Goal: Information Seeking & Learning: Learn about a topic

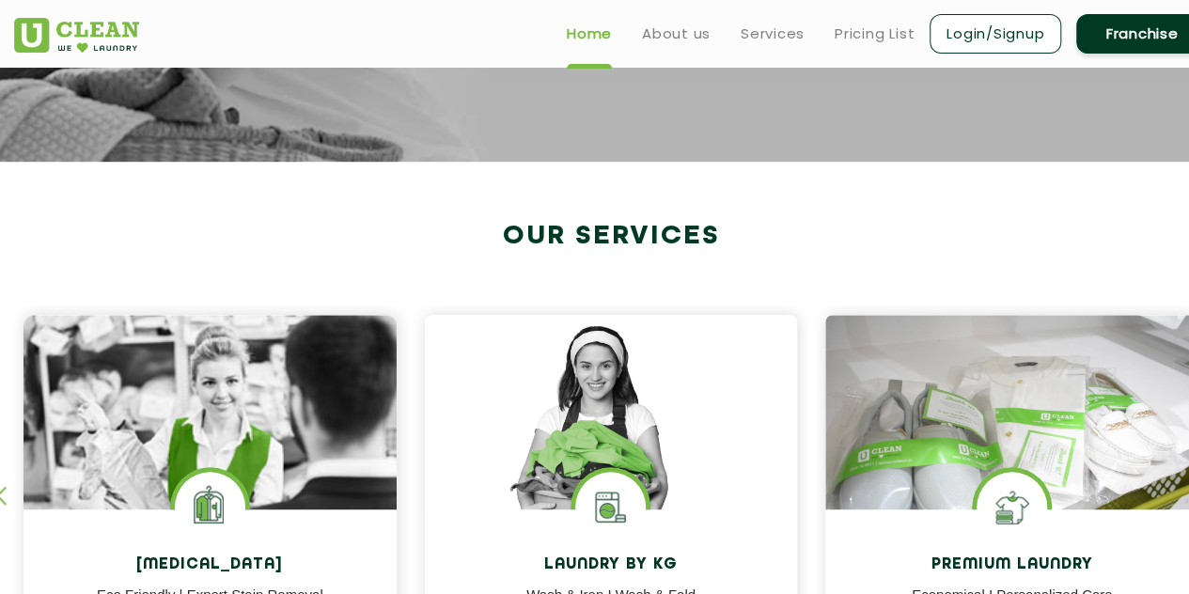
scroll to position [564, 0]
click at [834, 31] on link "Pricing List" at bounding box center [874, 34] width 80 height 23
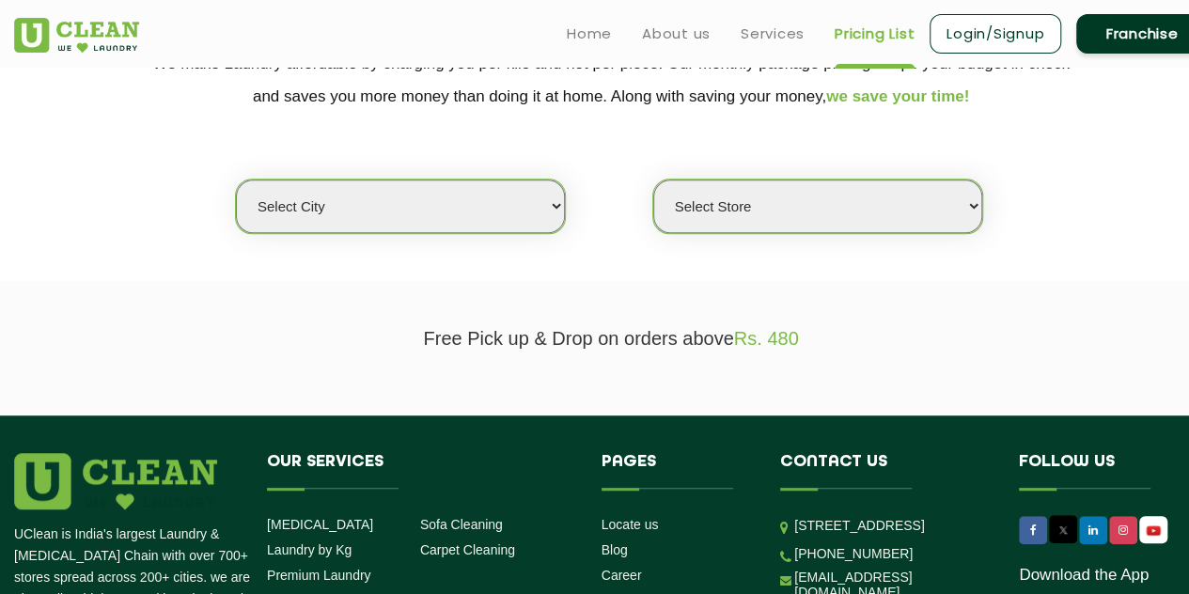
scroll to position [376, 0]
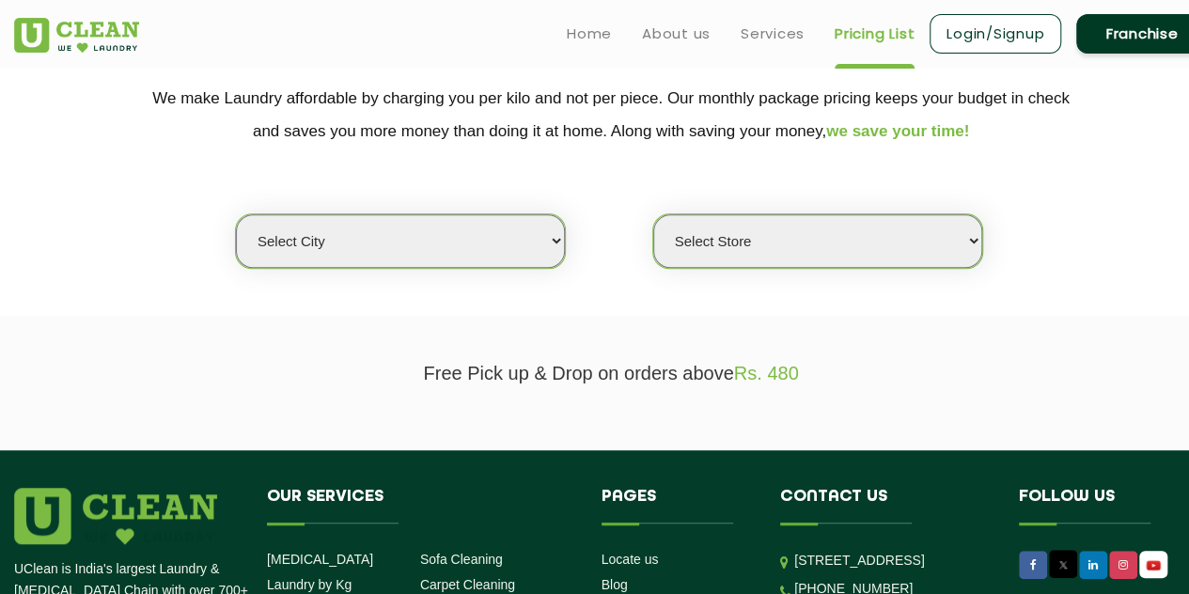
drag, startPoint x: 521, startPoint y: 225, endPoint x: 504, endPoint y: 237, distance: 20.9
click at [521, 225] on select "Select city [GEOGRAPHIC_DATA] [GEOGRAPHIC_DATA] [GEOGRAPHIC_DATA] [GEOGRAPHIC_D…" at bounding box center [400, 241] width 329 height 54
click at [477, 223] on select "Select city [GEOGRAPHIC_DATA] [GEOGRAPHIC_DATA] [GEOGRAPHIC_DATA] [GEOGRAPHIC_D…" at bounding box center [400, 241] width 329 height 54
select select "31"
click at [236, 214] on select "Select city [GEOGRAPHIC_DATA] [GEOGRAPHIC_DATA] [GEOGRAPHIC_DATA] [GEOGRAPHIC_D…" at bounding box center [400, 241] width 329 height 54
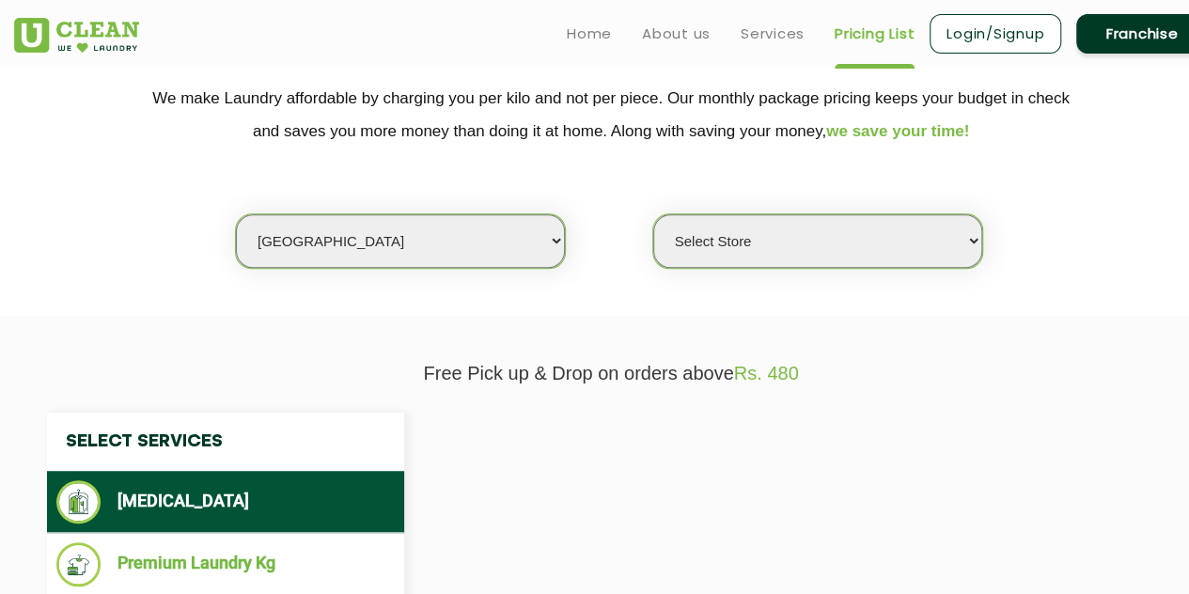
drag, startPoint x: 801, startPoint y: 240, endPoint x: 791, endPoint y: 243, distance: 10.1
click at [801, 240] on select "Select Store" at bounding box center [817, 241] width 329 height 54
click at [653, 214] on select "Select Store" at bounding box center [817, 241] width 329 height 54
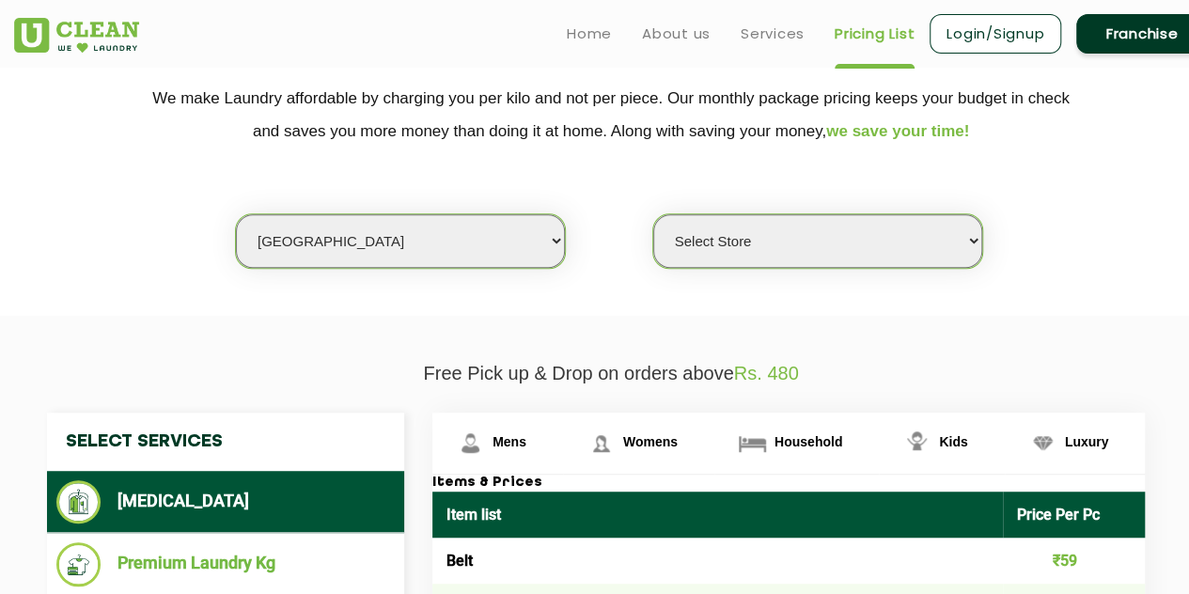
click at [766, 244] on select "Select Store" at bounding box center [817, 241] width 329 height 54
click at [653, 214] on select "Select Store" at bounding box center [817, 241] width 329 height 54
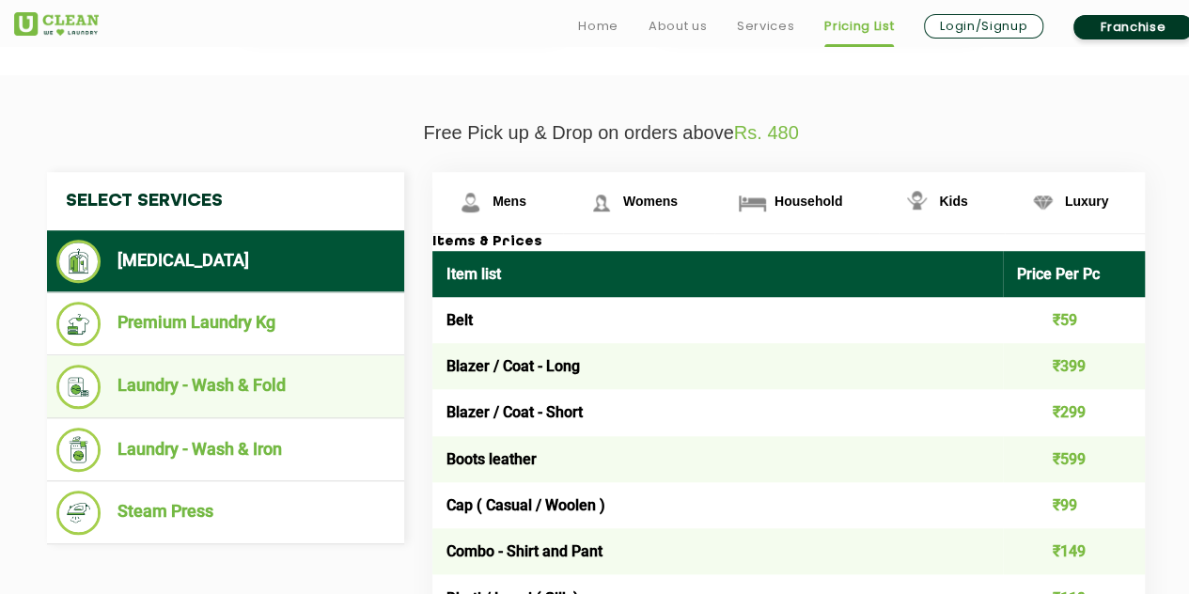
scroll to position [658, 0]
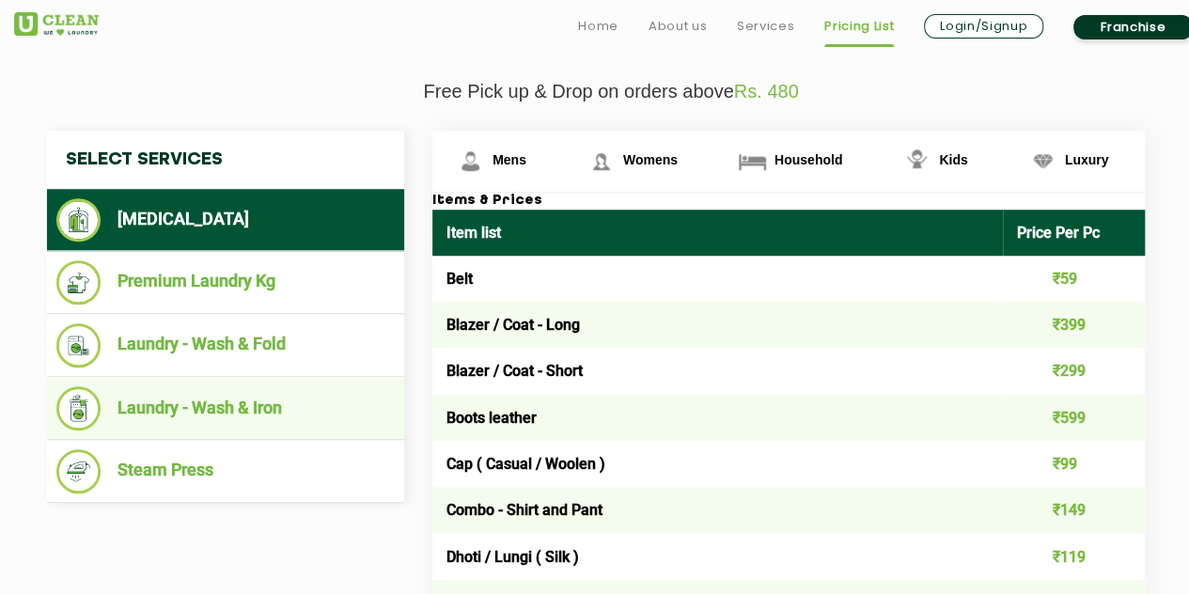
click at [188, 386] on li "Laundry - Wash & Iron" at bounding box center [225, 408] width 338 height 44
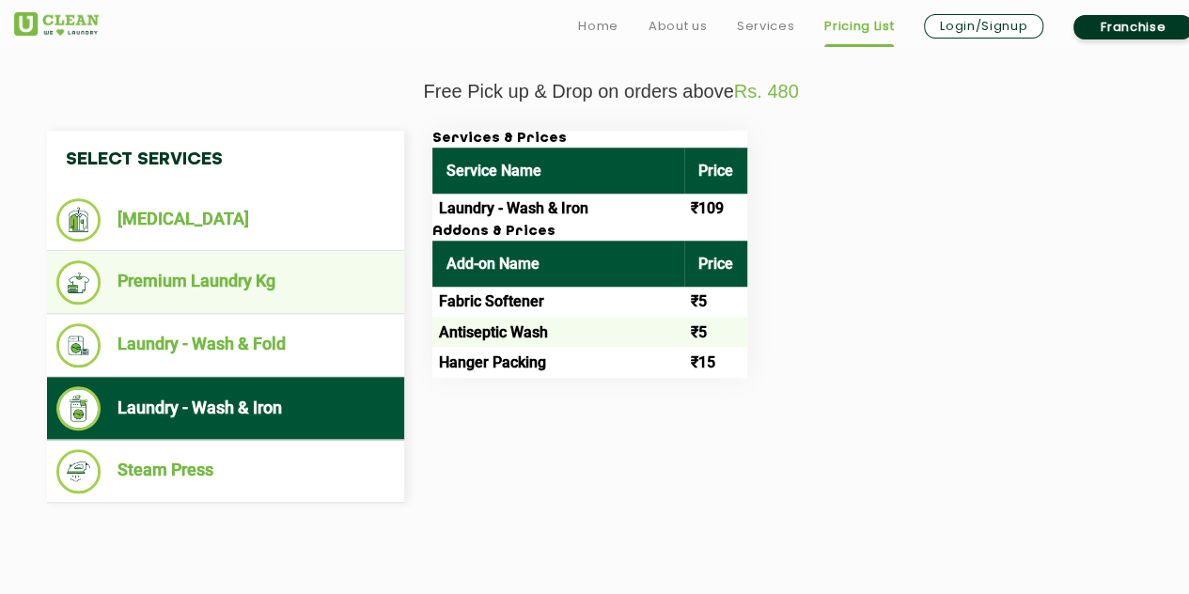
click at [232, 285] on li "Premium Laundry Kg" at bounding box center [225, 282] width 338 height 44
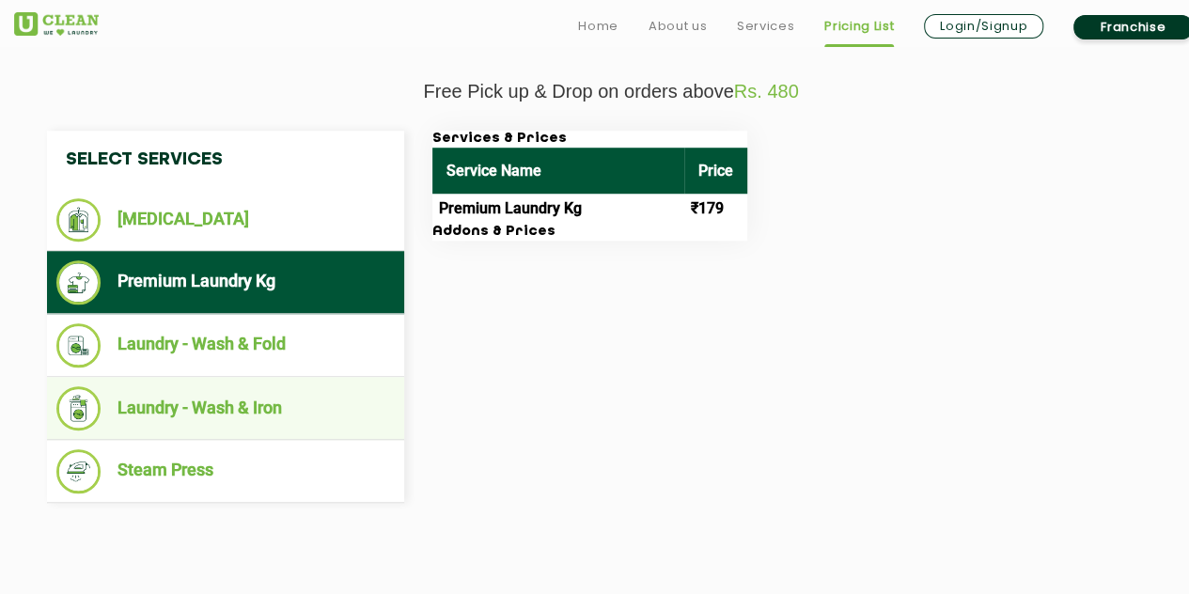
click at [203, 399] on li "Laundry - Wash & Iron" at bounding box center [225, 408] width 338 height 44
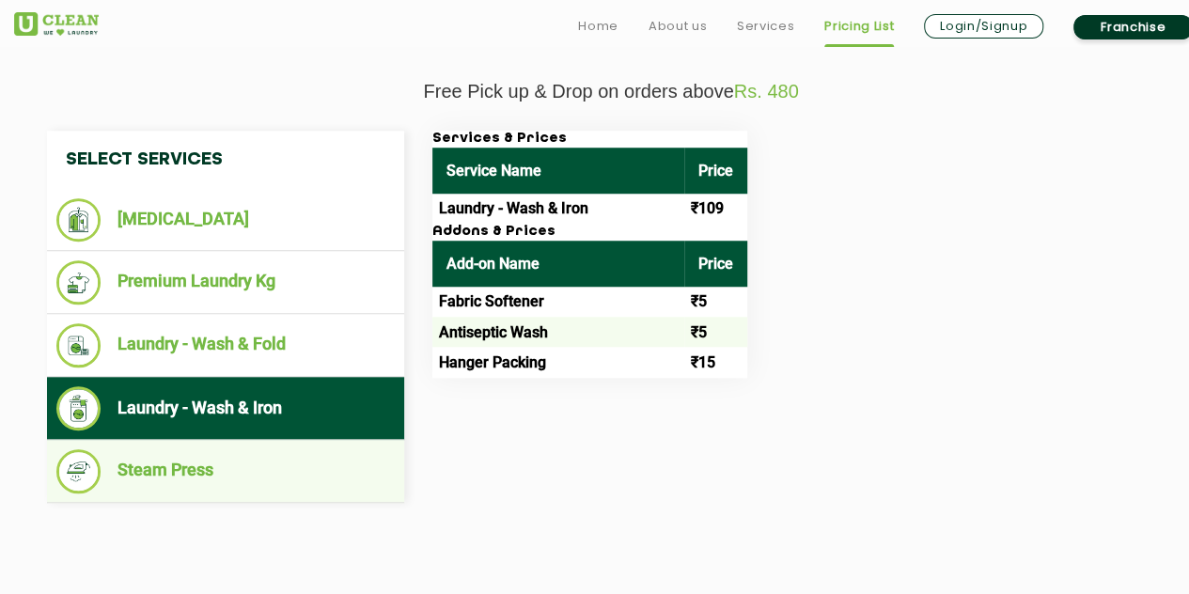
click at [189, 449] on li "Steam Press" at bounding box center [225, 471] width 338 height 44
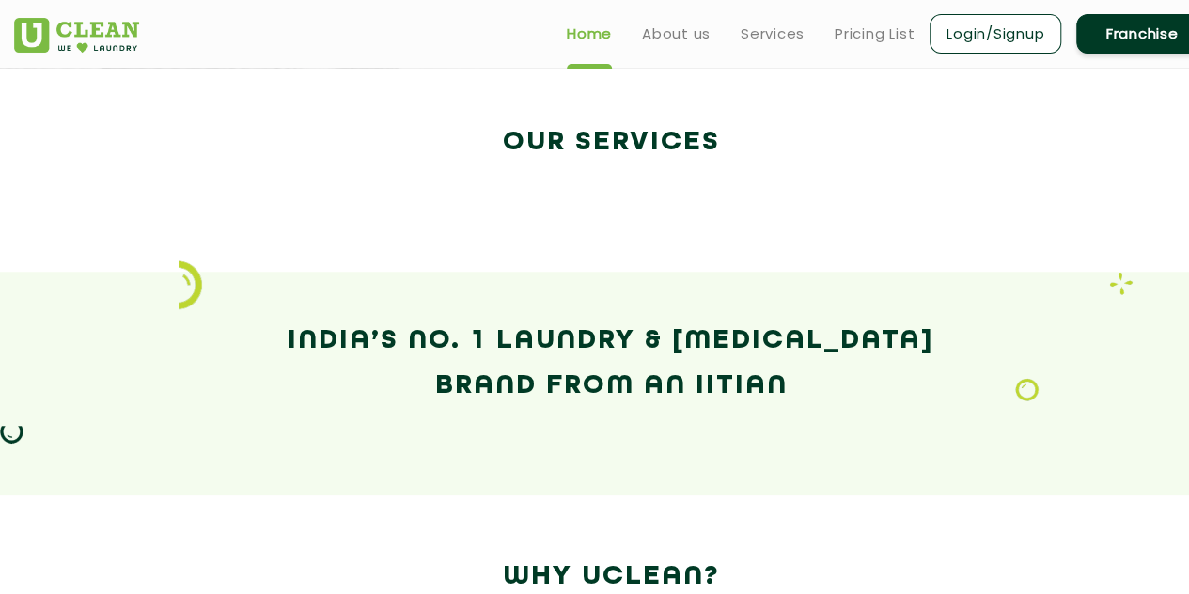
scroll to position [564, 0]
